Goal: Navigation & Orientation: Find specific page/section

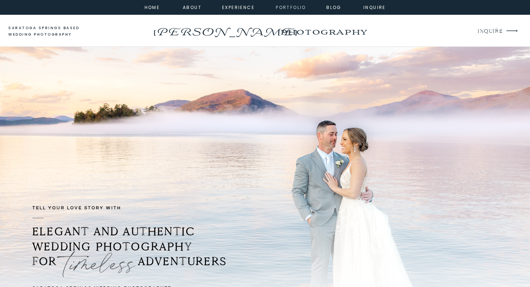
click at [290, 6] on nav "portfolio" at bounding box center [291, 7] width 31 height 6
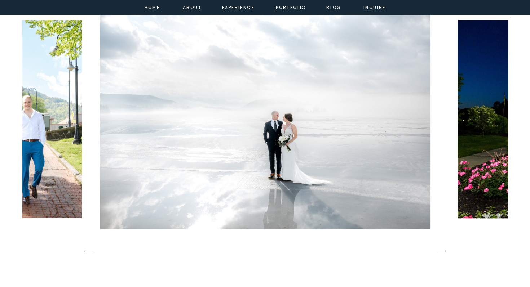
scroll to position [437, 0]
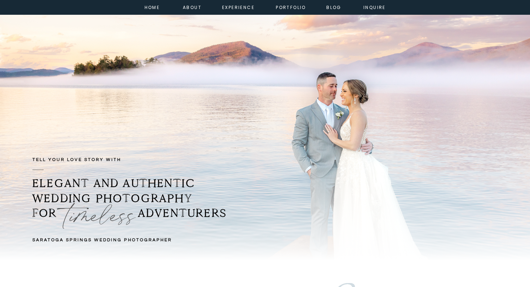
scroll to position [49, 0]
click at [295, 9] on nav "portfolio" at bounding box center [291, 7] width 31 height 6
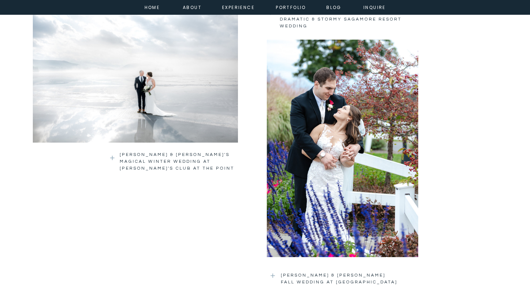
scroll to position [951, 0]
